Goal: Browse casually: Explore the website without a specific task or goal

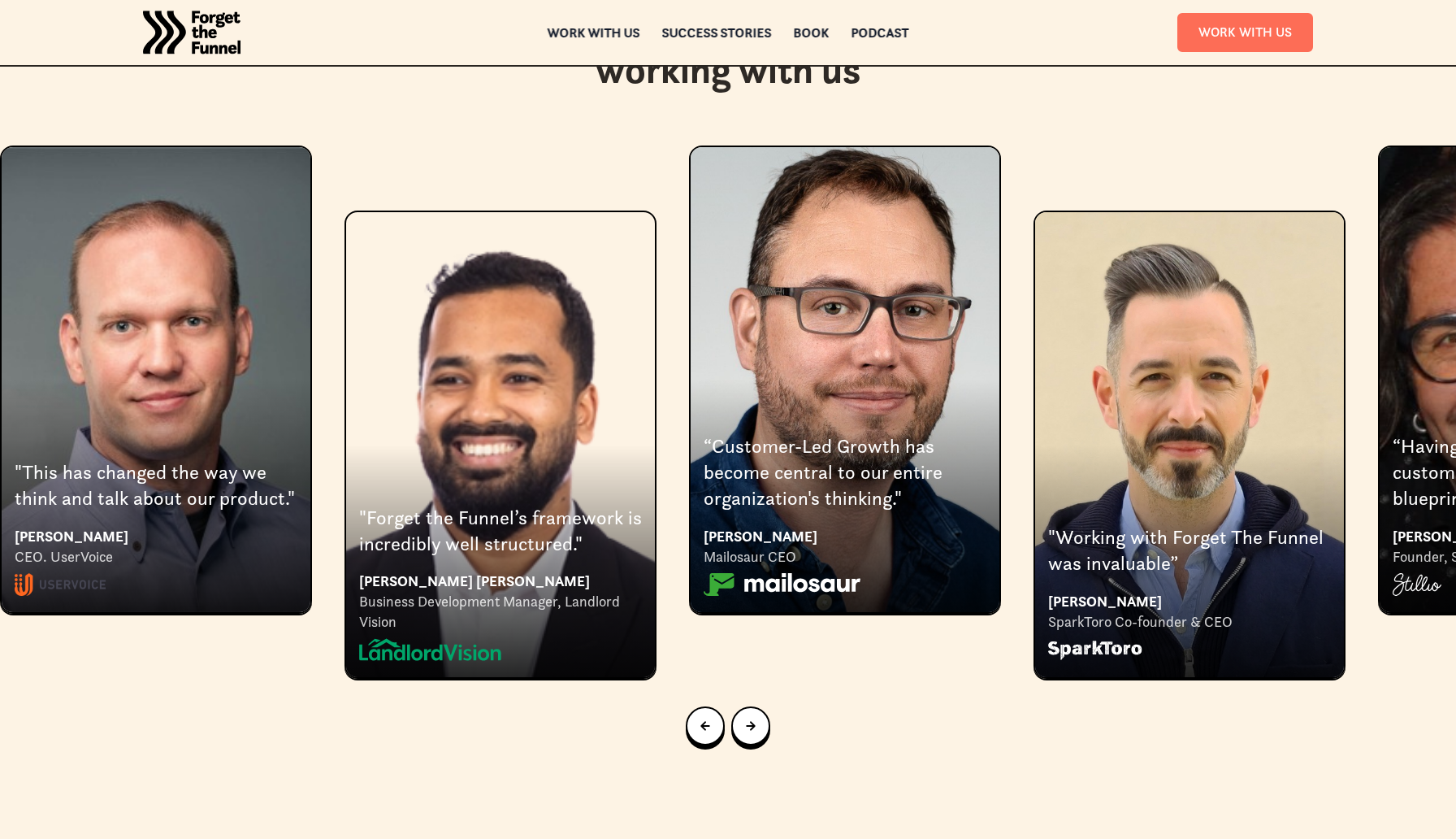
scroll to position [3233, 0]
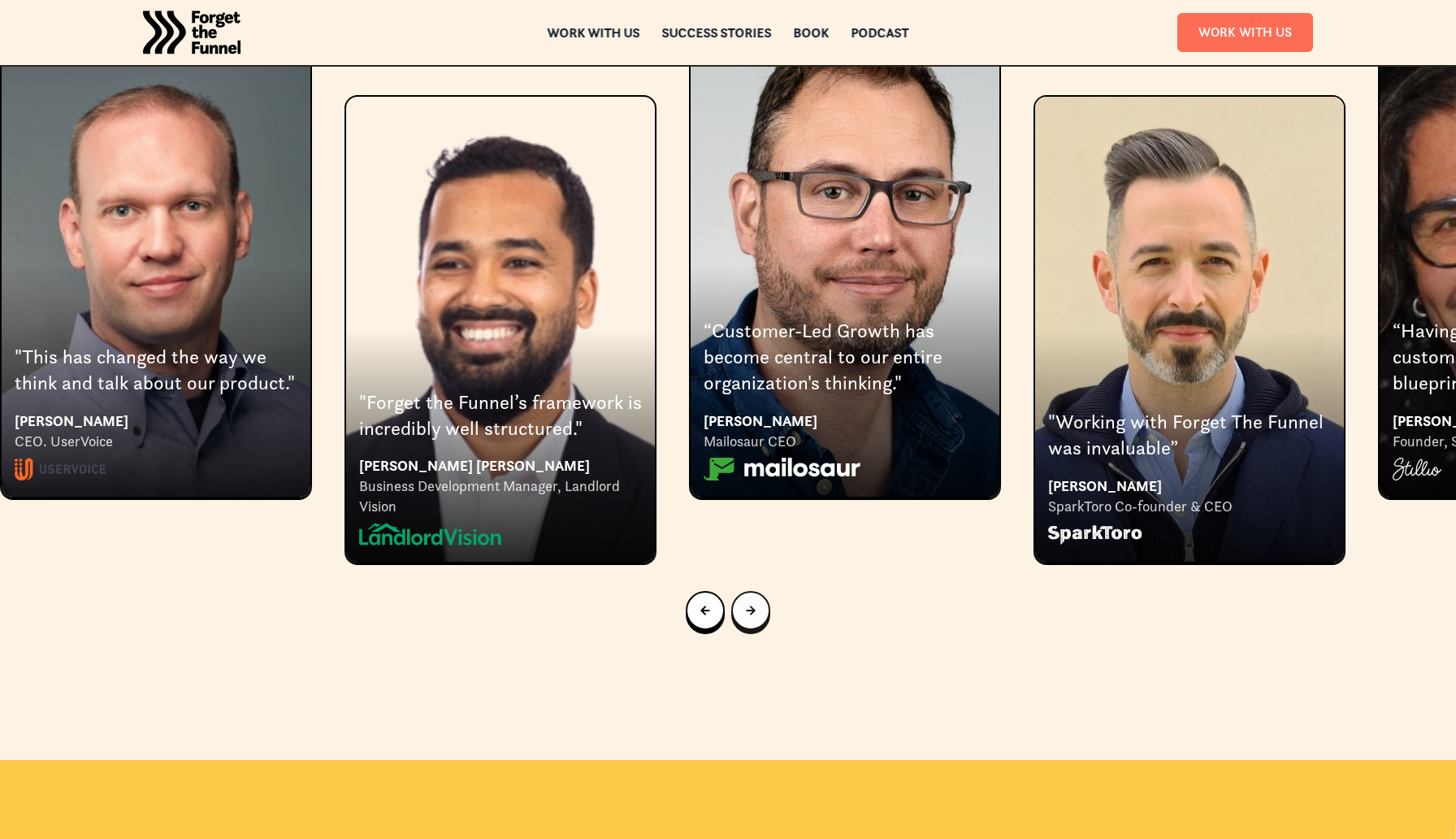
click at [742, 591] on link "Next slide" at bounding box center [751, 610] width 39 height 39
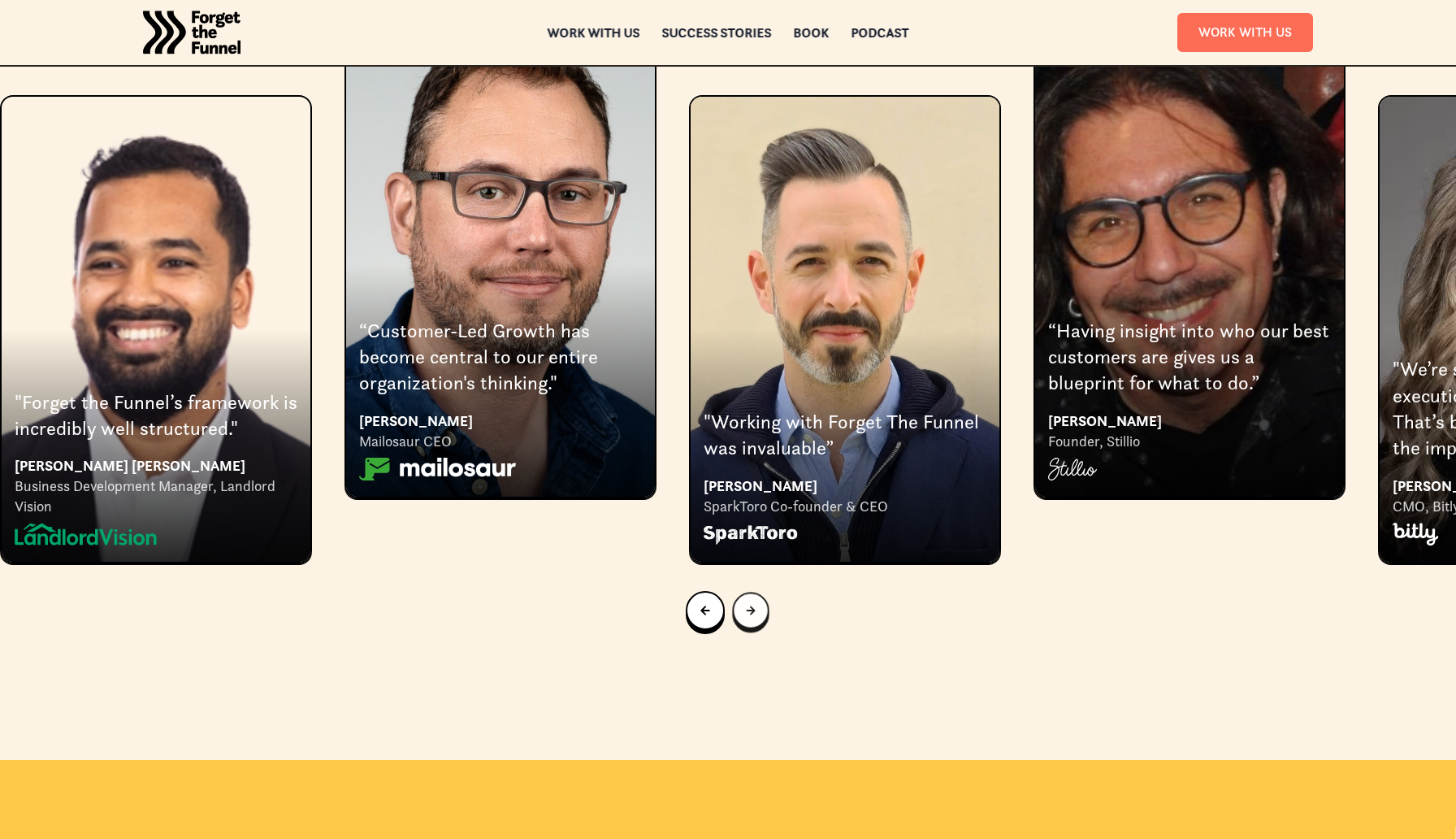
scroll to position [3234, 0]
click at [742, 591] on link "Next slide" at bounding box center [751, 610] width 39 height 39
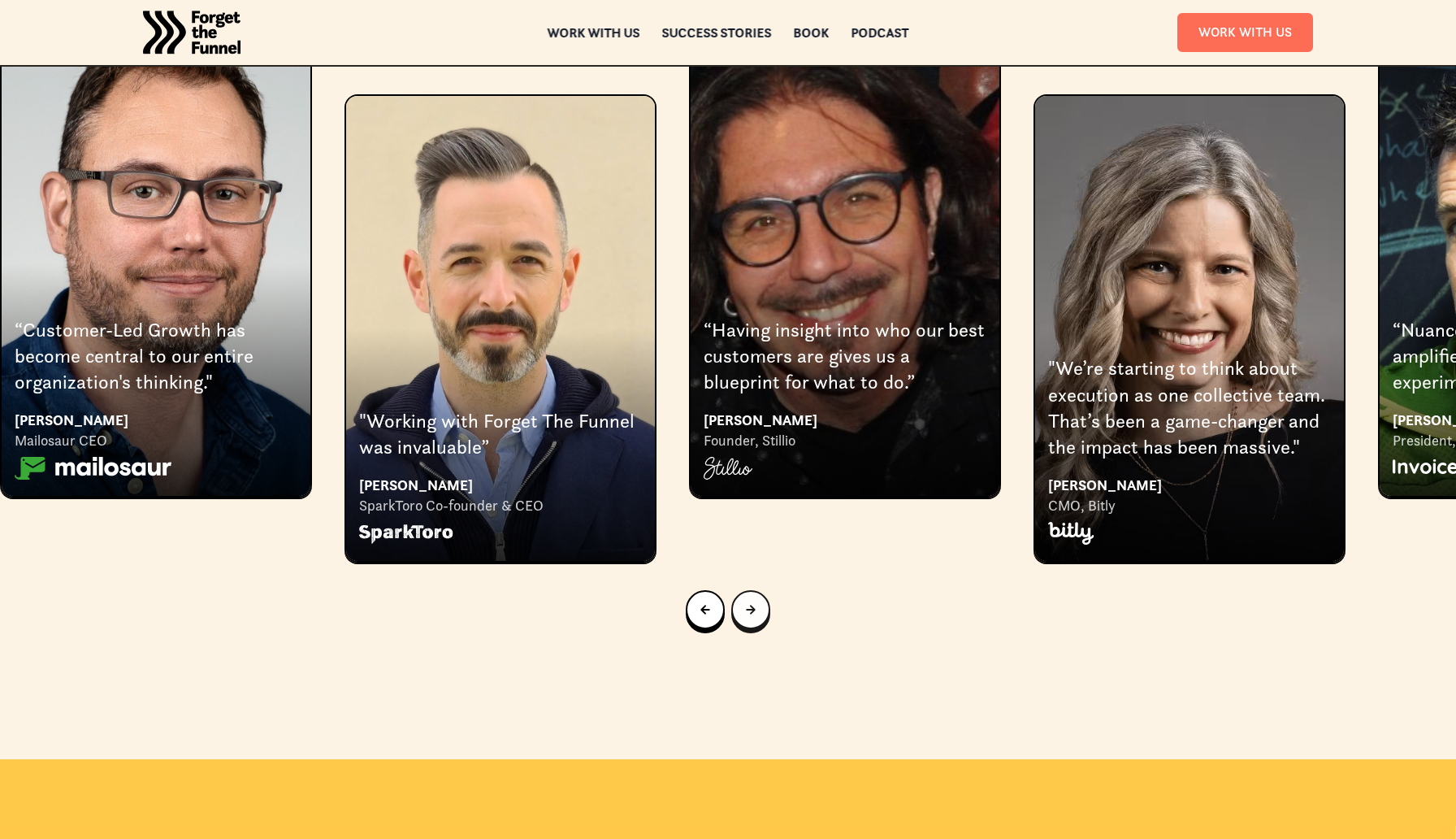
click at [742, 591] on link "Next slide" at bounding box center [751, 610] width 39 height 39
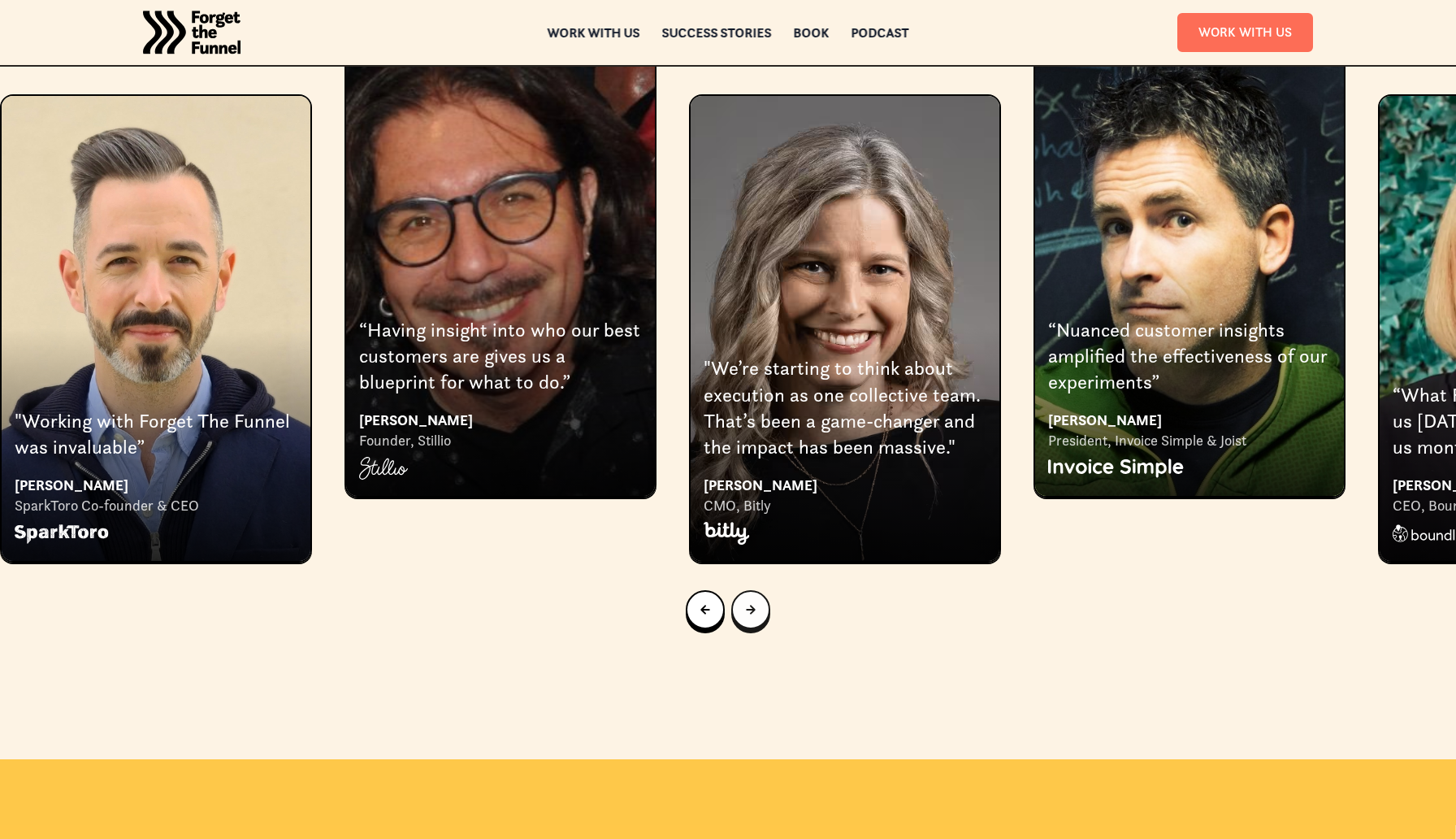
click at [742, 591] on link "Next slide" at bounding box center [751, 610] width 39 height 39
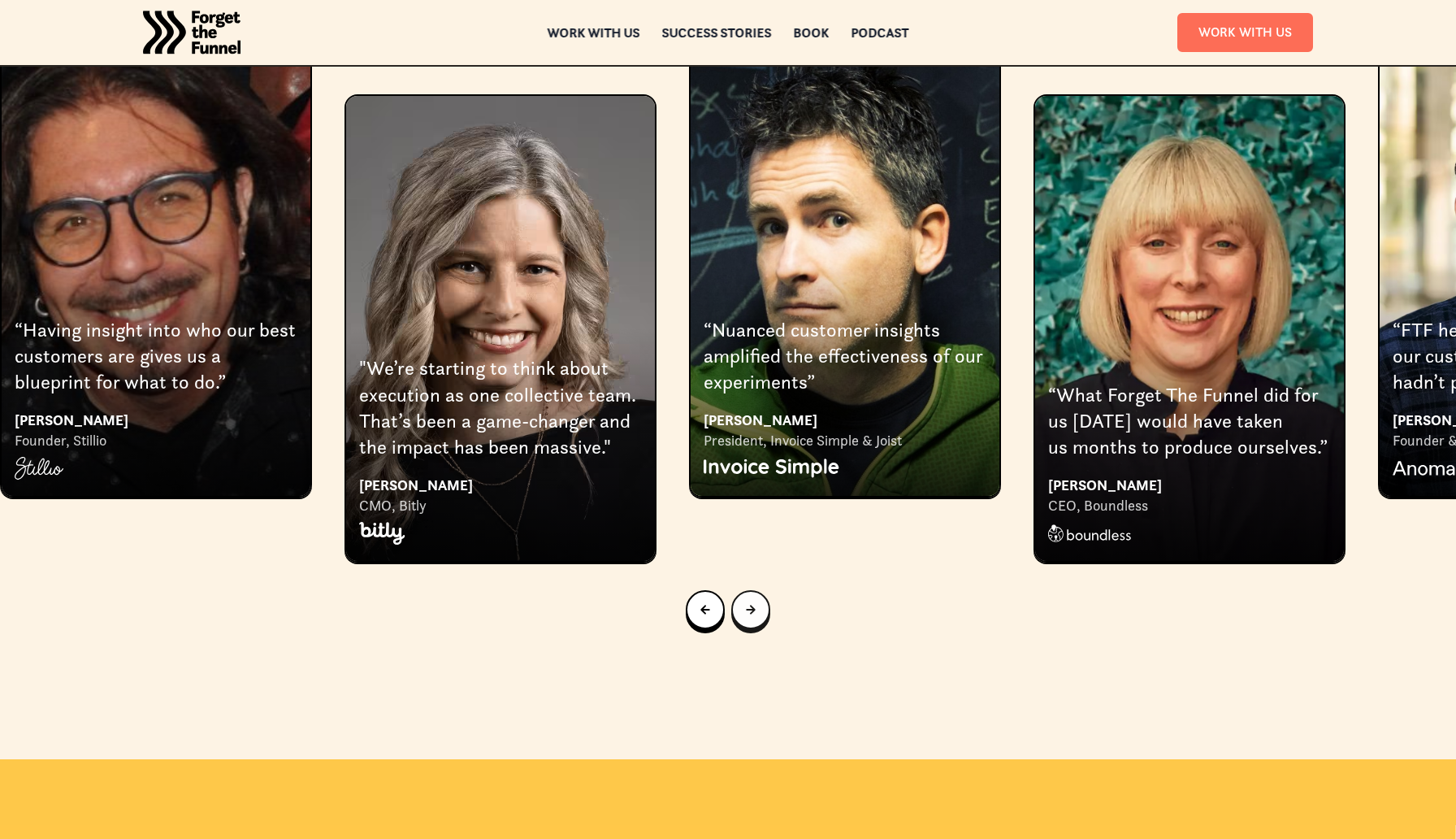
click at [742, 591] on link "Next slide" at bounding box center [751, 610] width 39 height 39
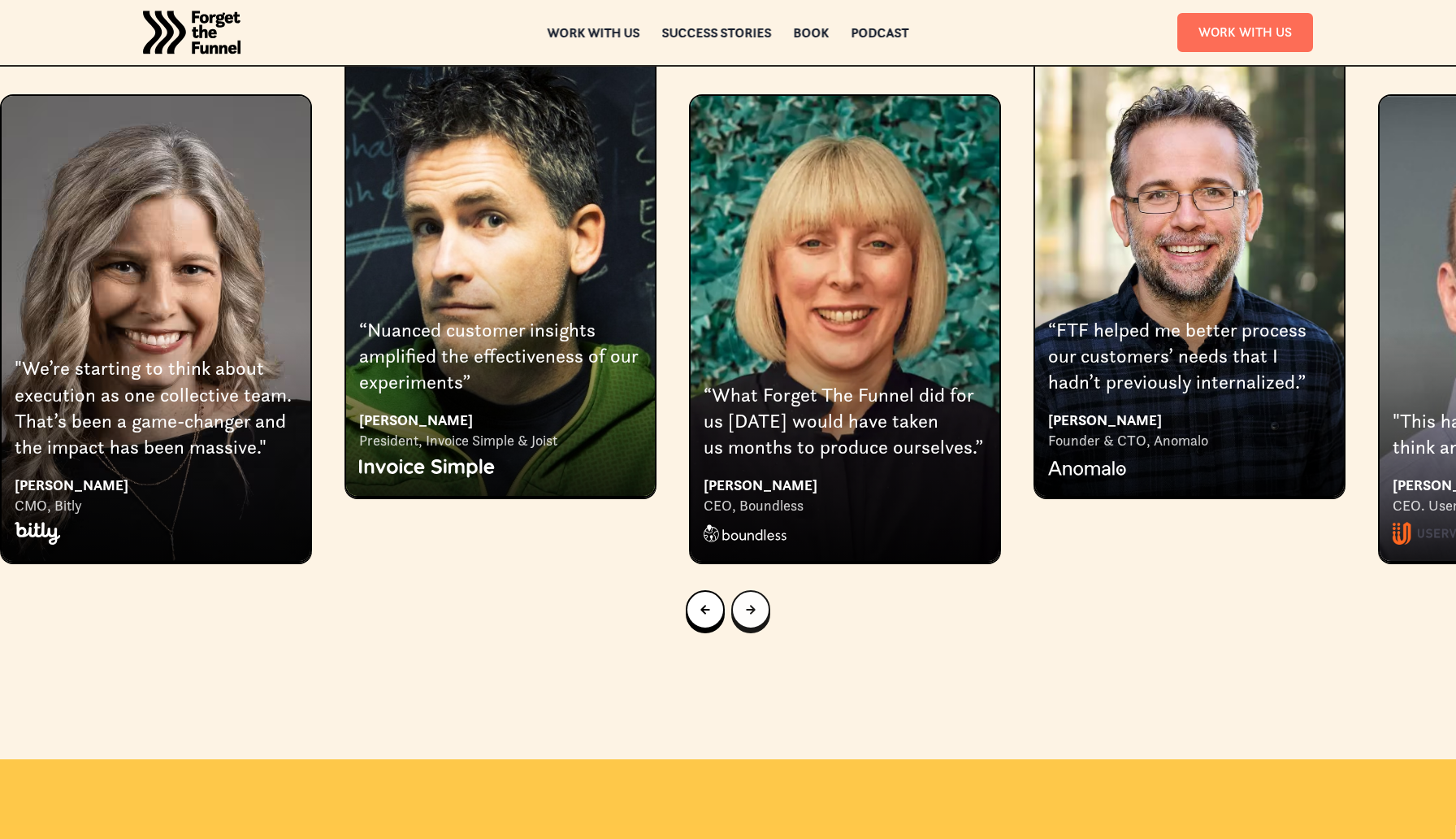
click at [742, 591] on link "Next slide" at bounding box center [751, 610] width 39 height 39
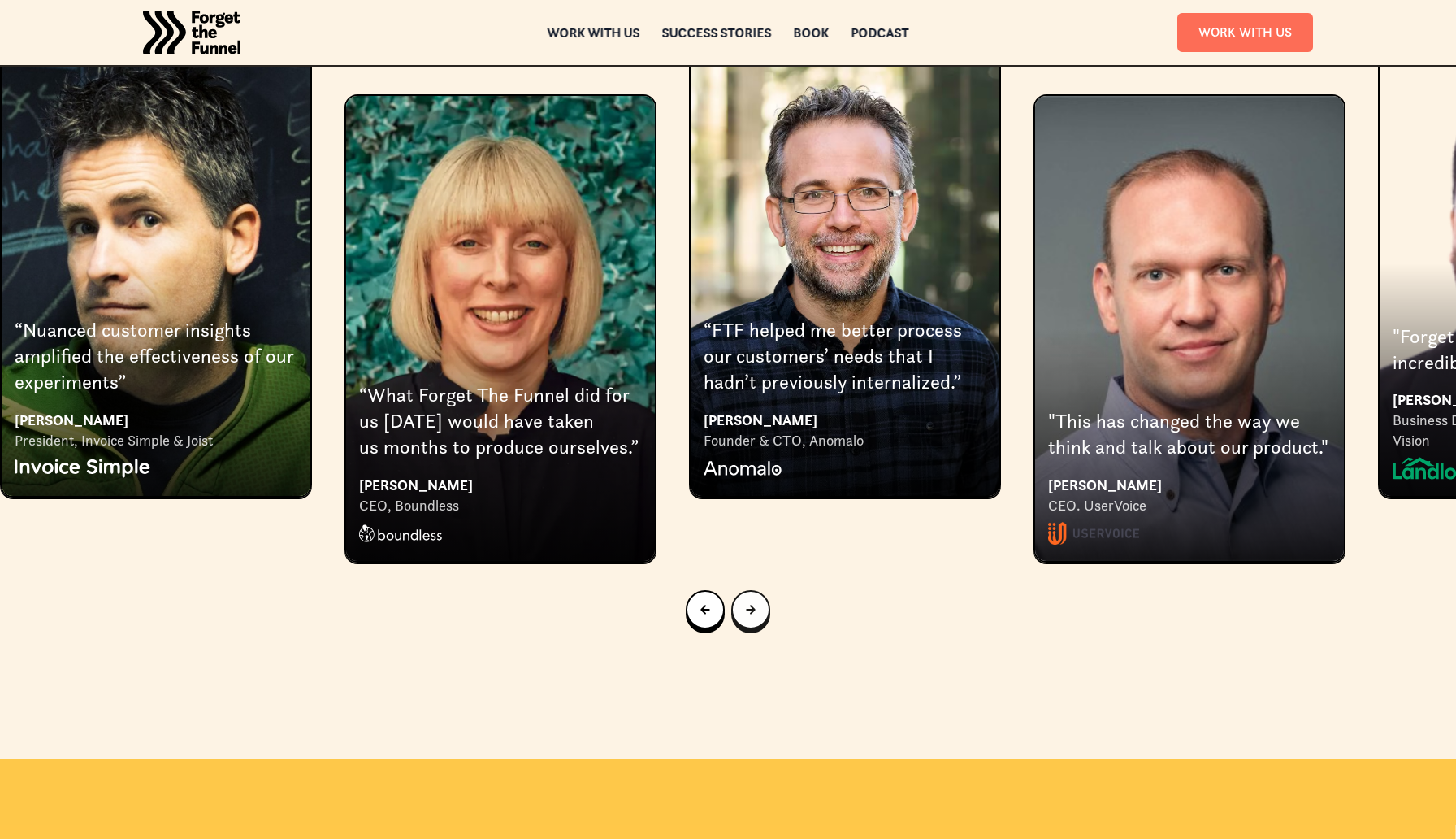
click at [742, 591] on link "Next slide" at bounding box center [751, 610] width 39 height 39
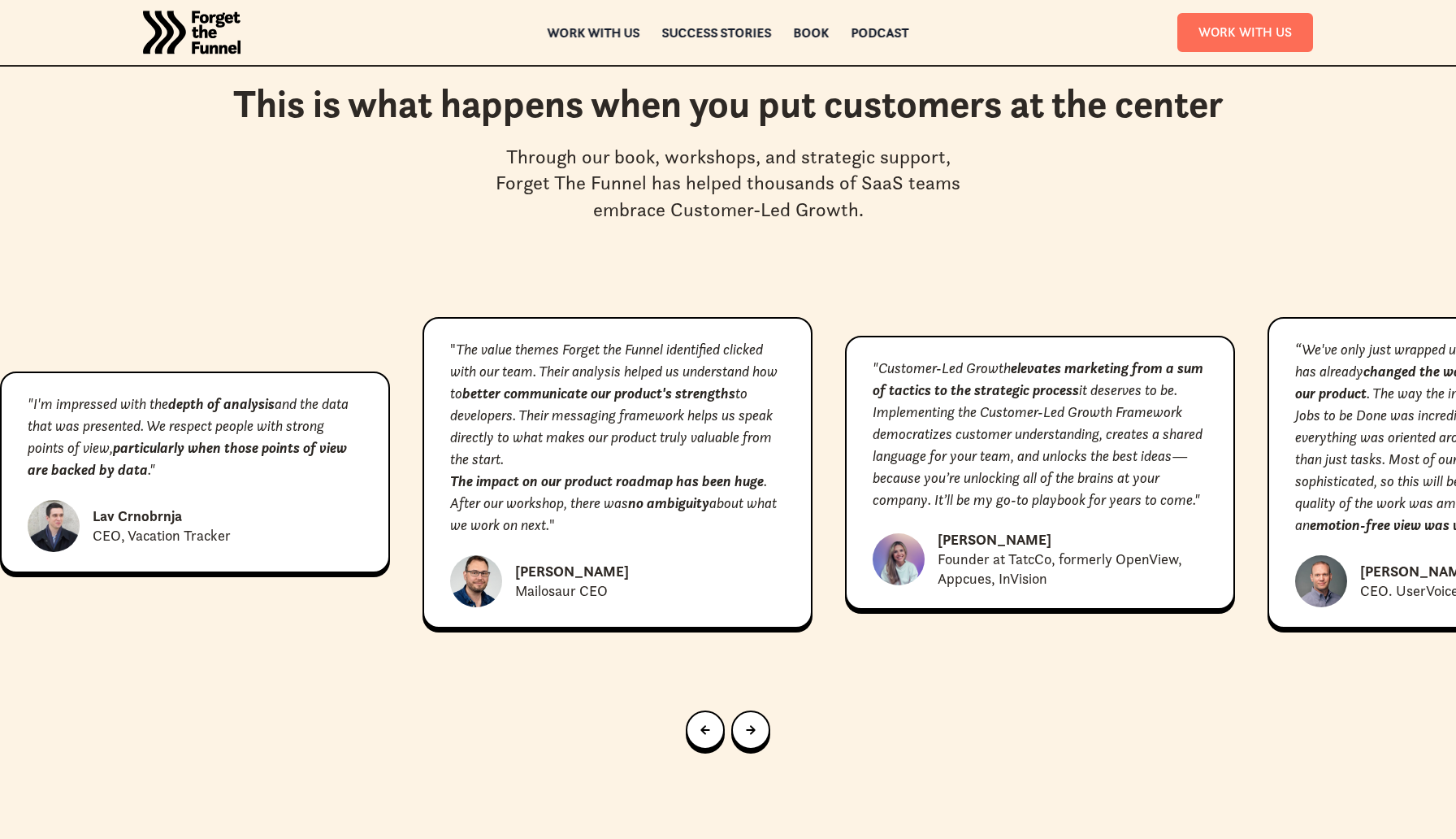
scroll to position [8314, 0]
